Goal: Check status: Check status

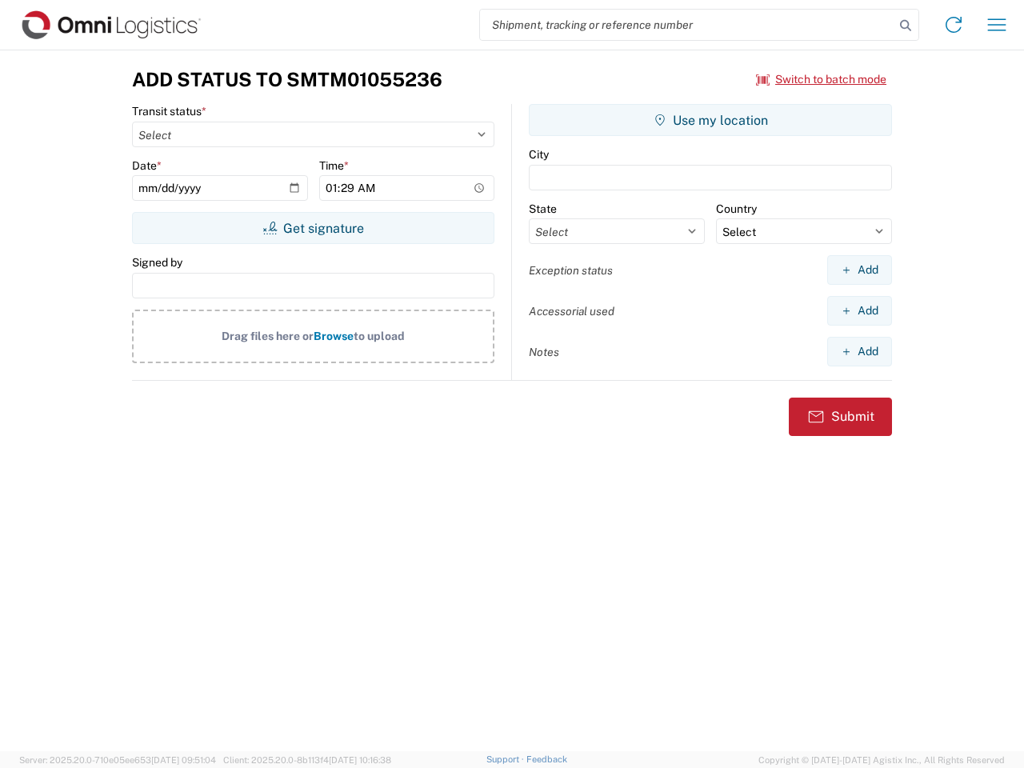
click at [688, 25] on input "search" at bounding box center [687, 25] width 415 height 30
click at [906, 26] on icon at bounding box center [906, 25] width 22 height 22
click at [954, 25] on icon at bounding box center [954, 25] width 26 height 26
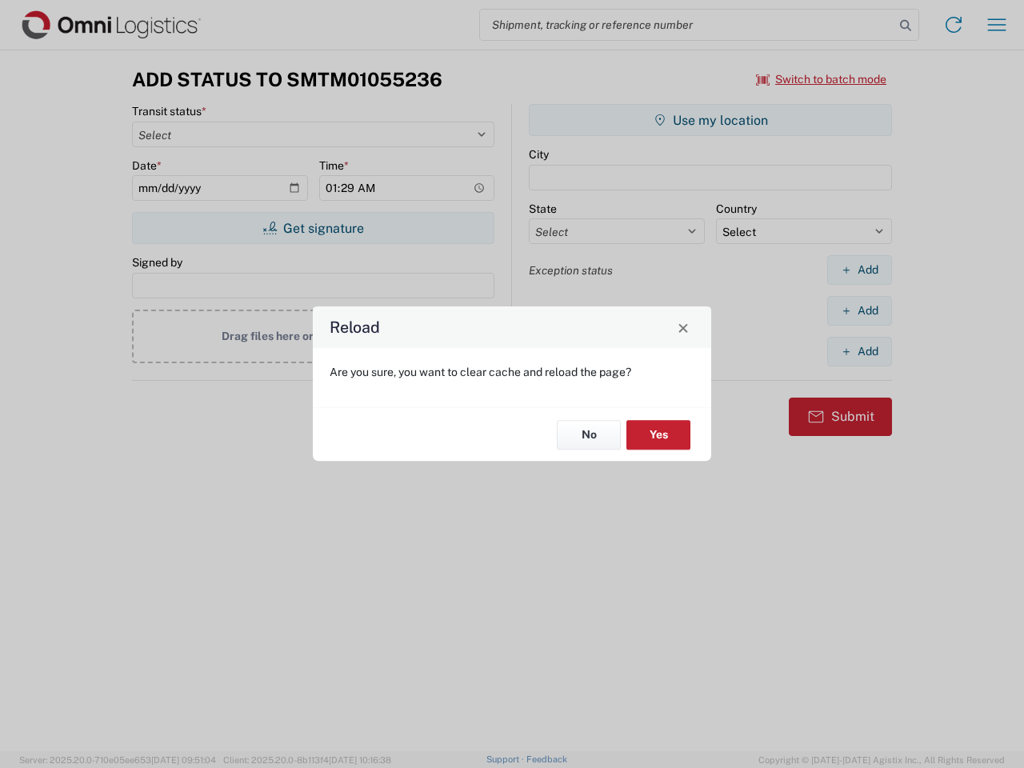
click at [997, 25] on div "Reload Are you sure, you want to clear cache and reload the page? No Yes" at bounding box center [512, 384] width 1024 height 768
click at [822, 79] on div "Reload Are you sure, you want to clear cache and reload the page? No Yes" at bounding box center [512, 384] width 1024 height 768
click at [313, 228] on div "Reload Are you sure, you want to clear cache and reload the page? No Yes" at bounding box center [512, 384] width 1024 height 768
click at [711, 120] on div "Reload Are you sure, you want to clear cache and reload the page? No Yes" at bounding box center [512, 384] width 1024 height 768
click at [860, 270] on div "Reload Are you sure, you want to clear cache and reload the page? No Yes" at bounding box center [512, 384] width 1024 height 768
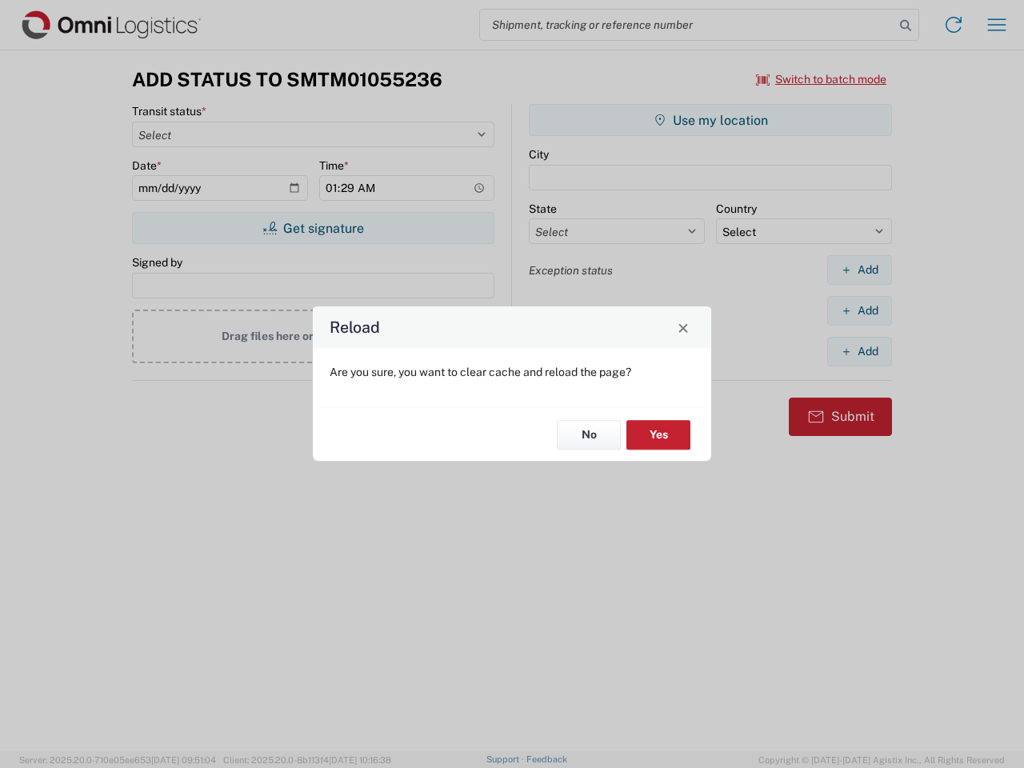
click at [860, 311] on div "Reload Are you sure, you want to clear cache and reload the page? No Yes" at bounding box center [512, 384] width 1024 height 768
click at [860, 351] on div "Reload Are you sure, you want to clear cache and reload the page? No Yes" at bounding box center [512, 384] width 1024 height 768
